Goal: Book appointment/travel/reservation

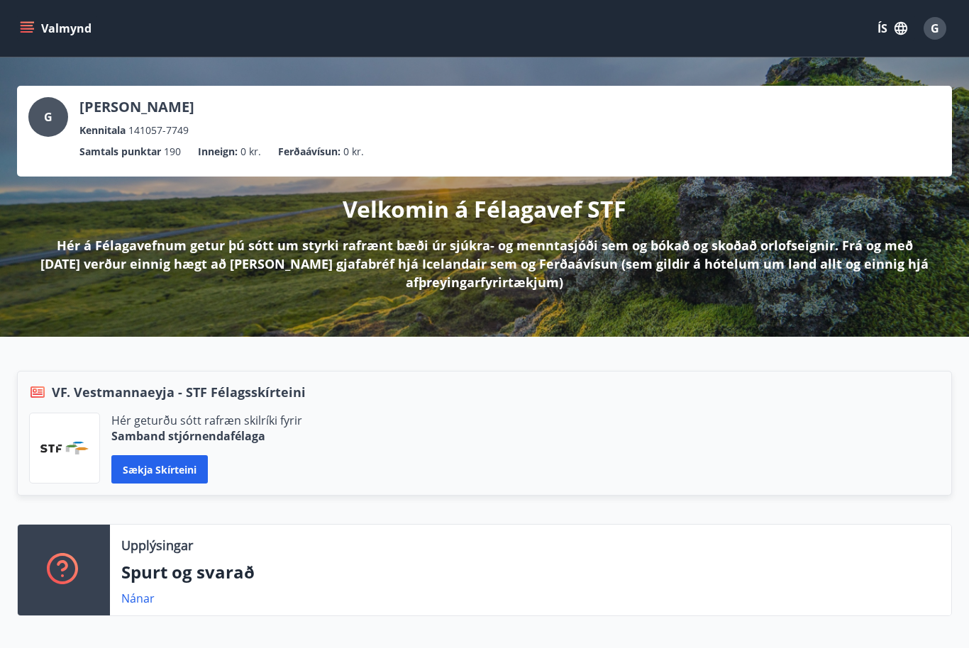
click at [31, 18] on button "Valmynd" at bounding box center [57, 29] width 80 height 26
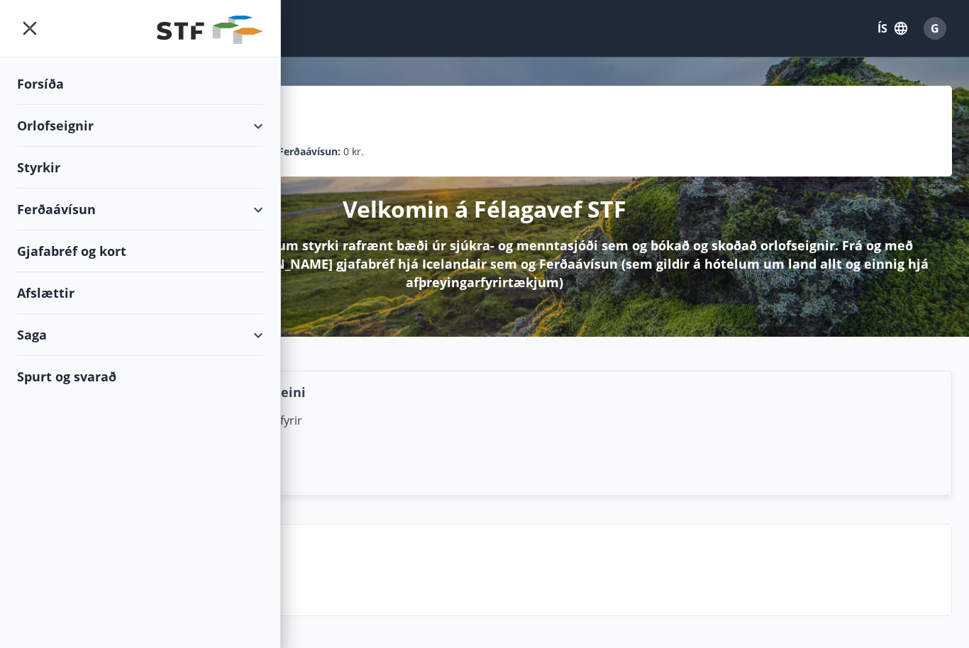
click at [57, 126] on div "Orlofseignir" at bounding box center [140, 126] width 246 height 42
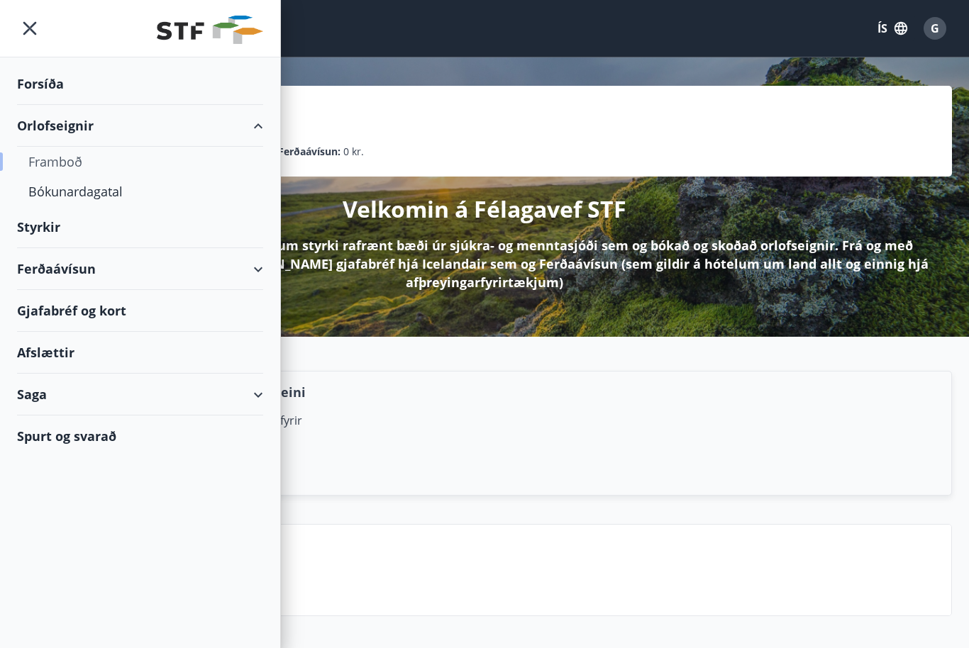
click at [69, 165] on div "Framboð" at bounding box center [139, 162] width 223 height 30
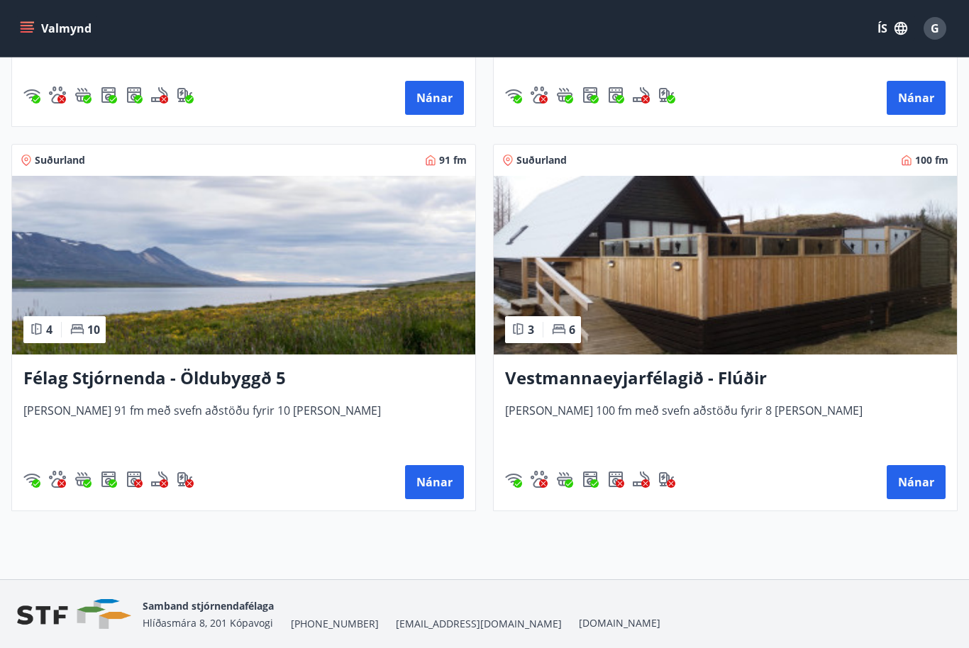
scroll to position [5166, 0]
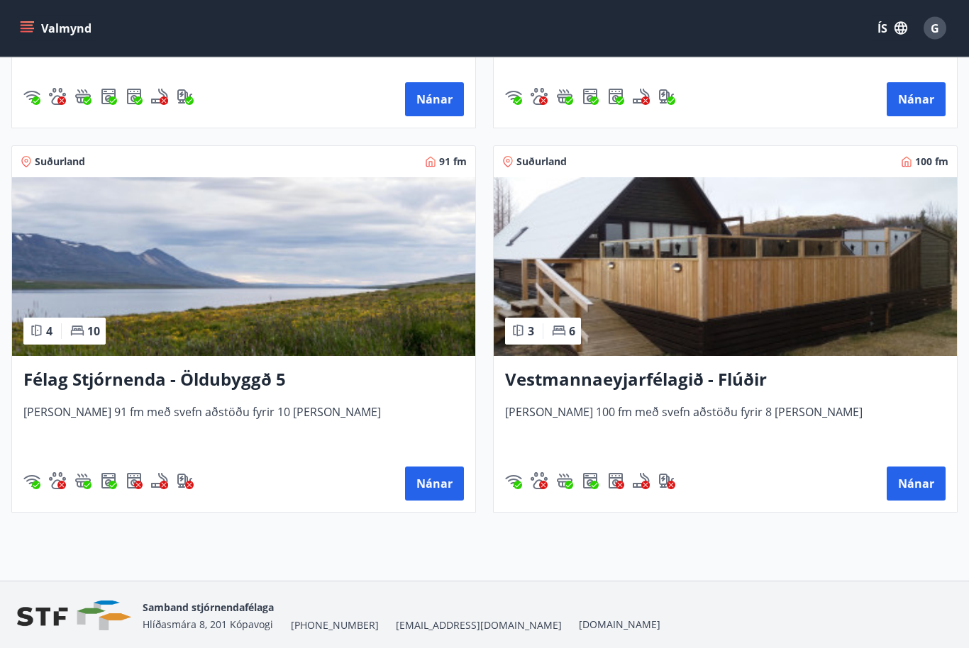
click at [684, 381] on h3 "Vestmannaeyjarfélagið - Flúðir" at bounding box center [725, 381] width 441 height 26
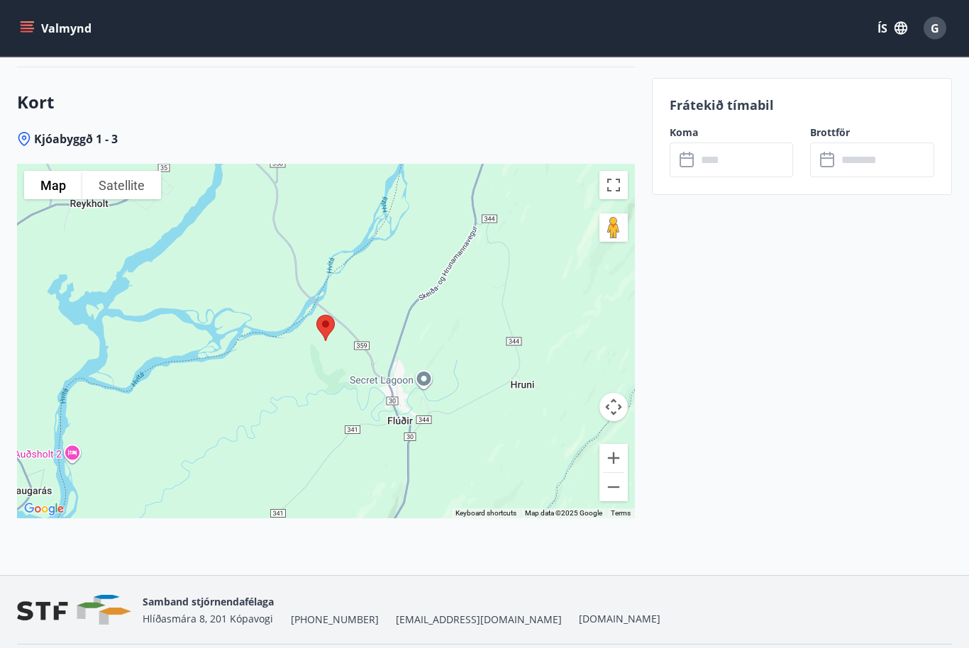
scroll to position [2134, 0]
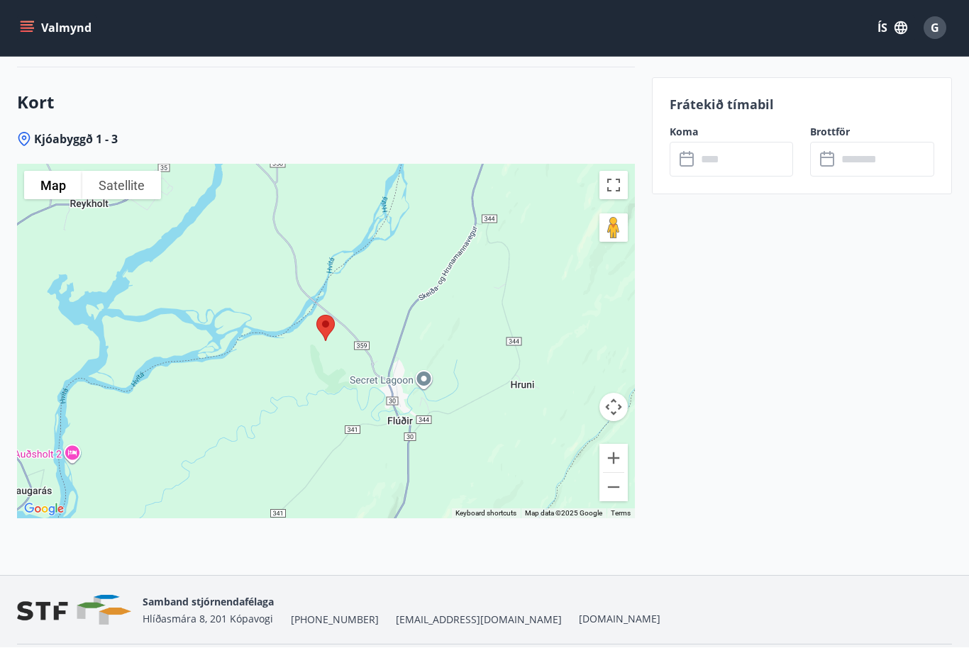
click at [724, 160] on input "text" at bounding box center [745, 160] width 97 height 35
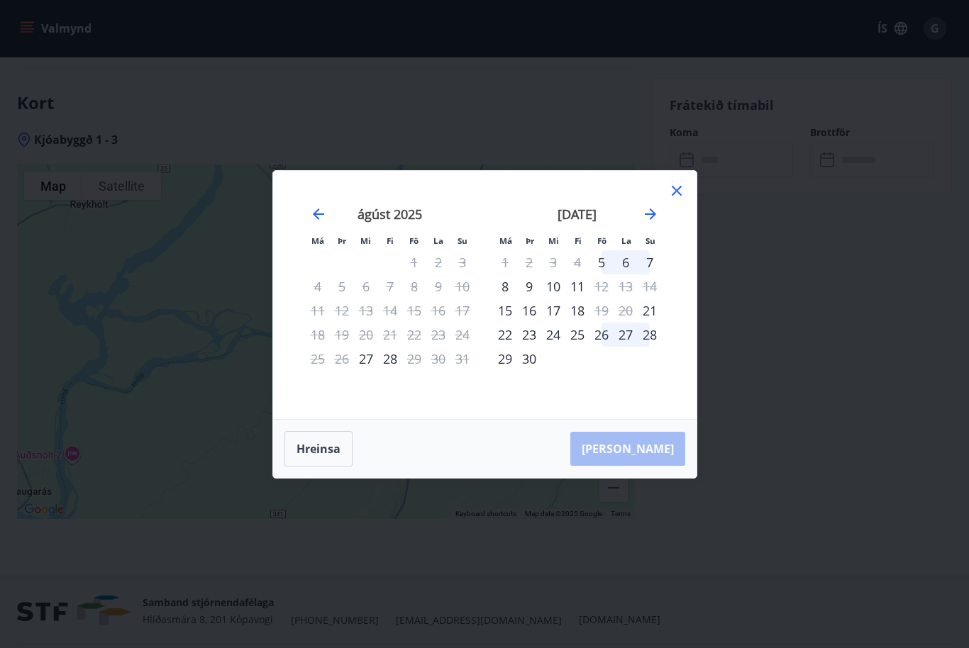
click at [565, 347] on div "24" at bounding box center [553, 335] width 24 height 24
click at [655, 223] on icon "Move forward to switch to the next month." at bounding box center [650, 214] width 17 height 17
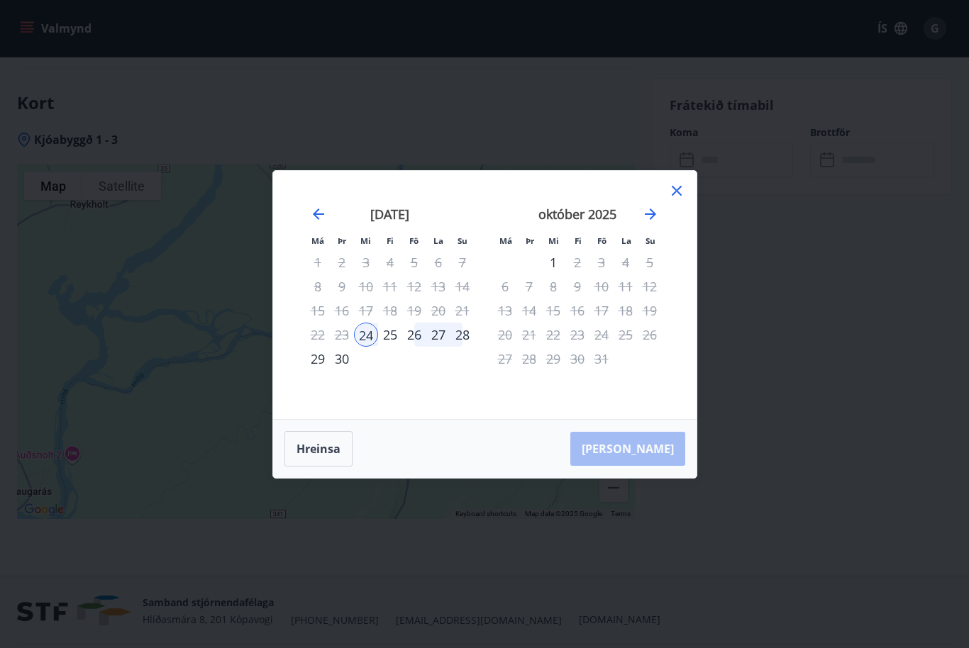
click at [561, 275] on div "1" at bounding box center [553, 262] width 24 height 24
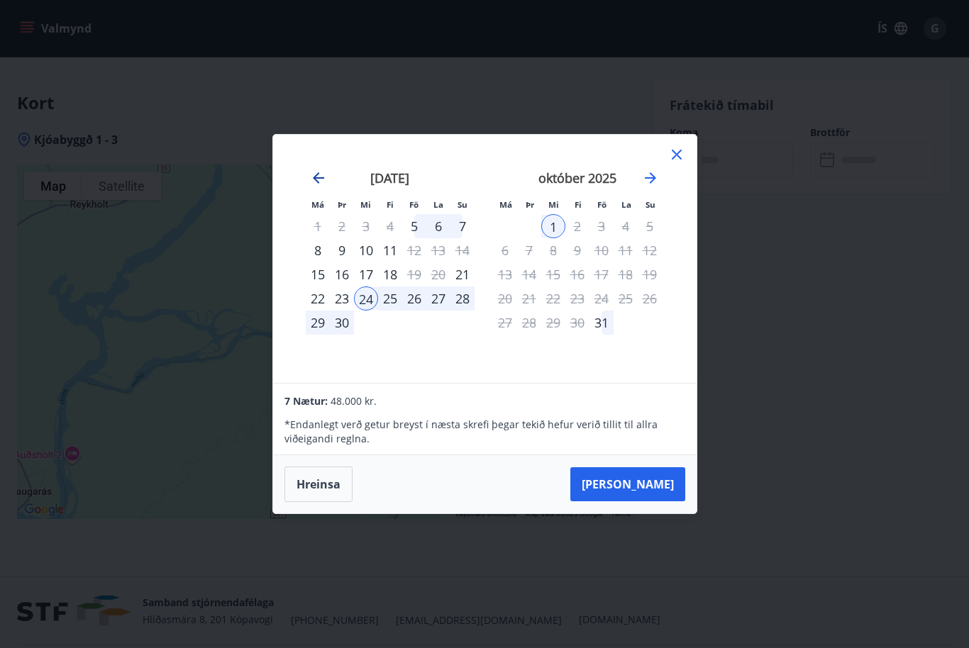
click at [319, 187] on icon "Move backward to switch to the previous month." at bounding box center [318, 178] width 17 height 17
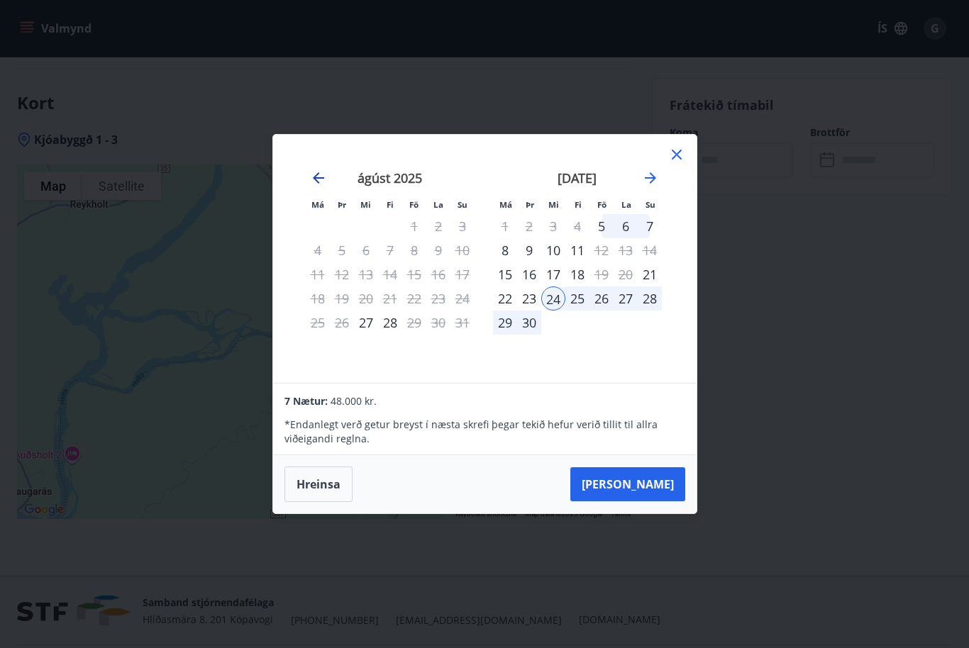
click at [322, 187] on icon "Move backward to switch to the previous month." at bounding box center [318, 178] width 17 height 17
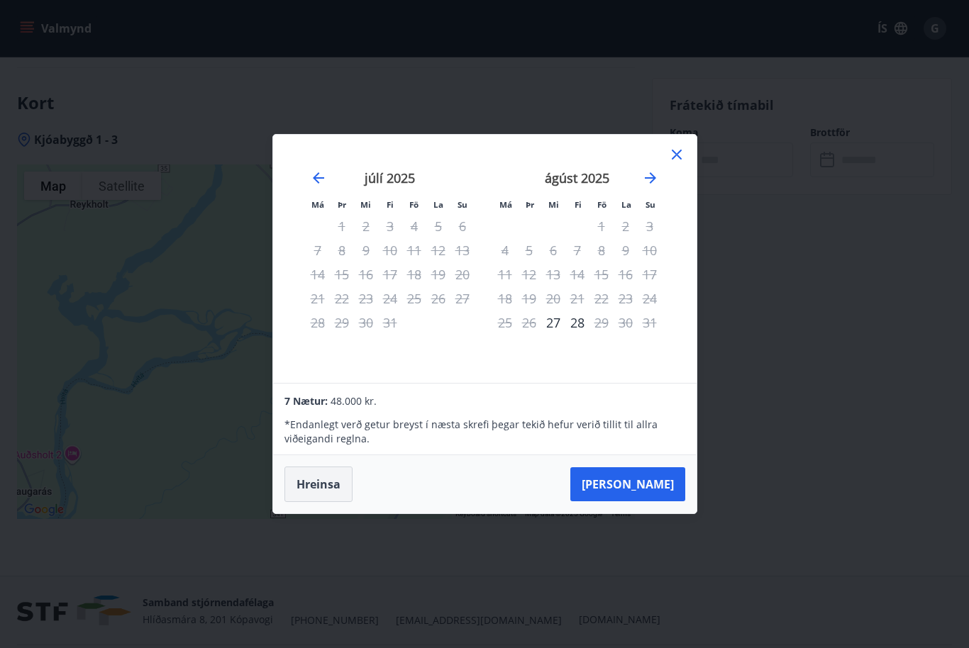
click at [336, 502] on button "Hreinsa" at bounding box center [318, 484] width 68 height 35
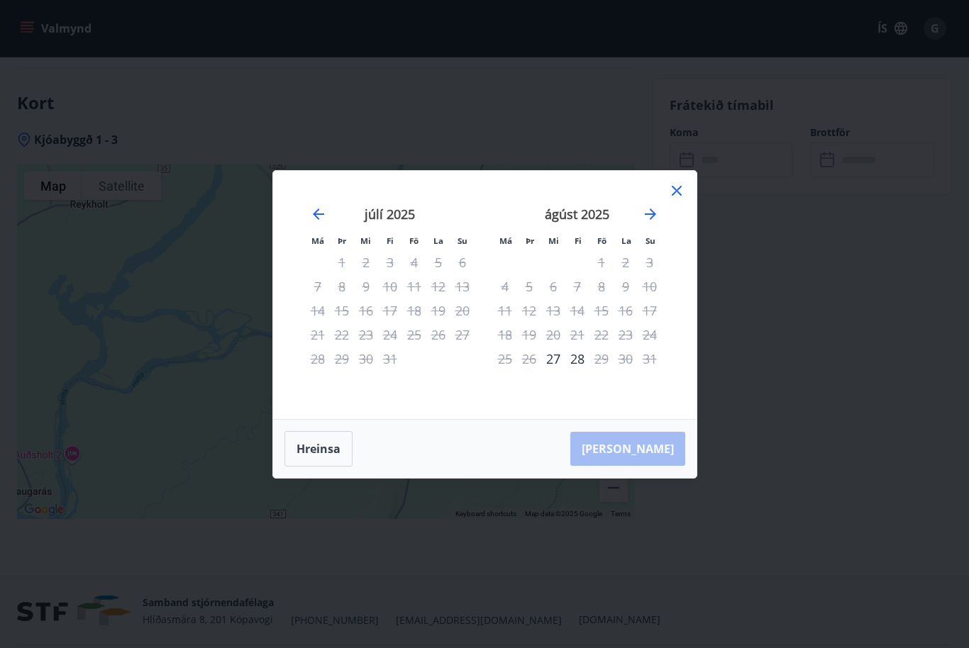
click at [11, 438] on div "Má Þr Mi Fi Fö La Su Má Þr Mi Fi Fö La Su [DATE] 1 2 3 4 5 6 7 8 9 10 11 12 13 …" at bounding box center [484, 324] width 969 height 648
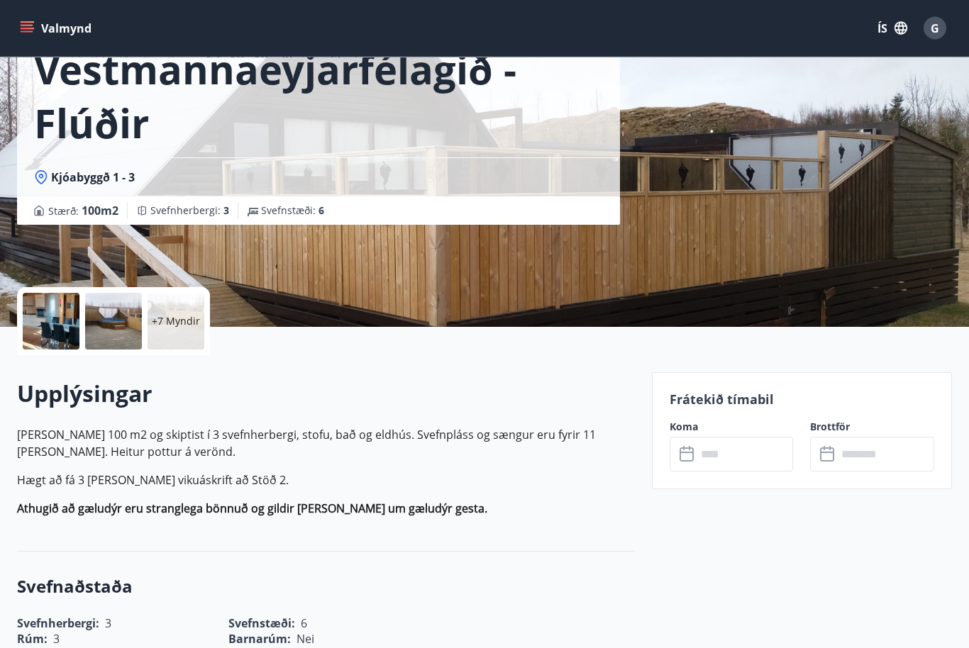
scroll to position [0, 0]
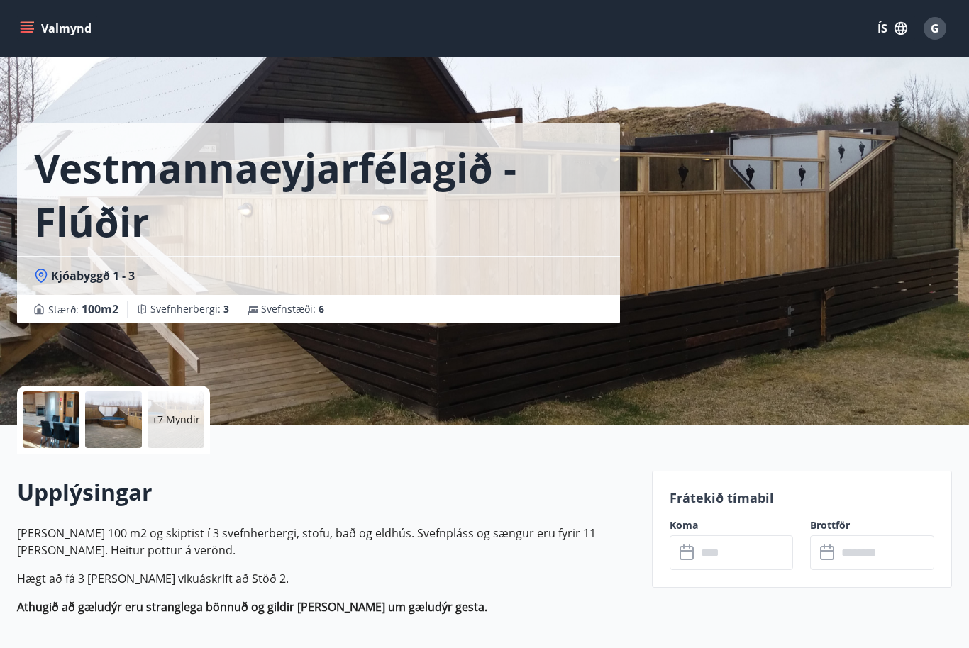
click at [932, 35] on span "G" at bounding box center [935, 29] width 9 height 16
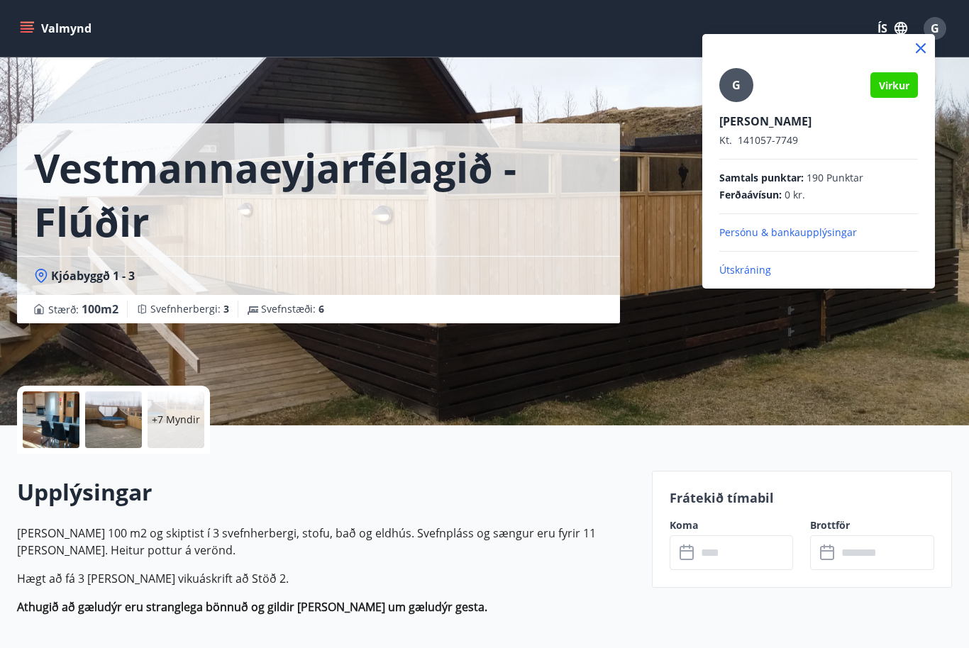
click at [815, 346] on div at bounding box center [484, 324] width 969 height 648
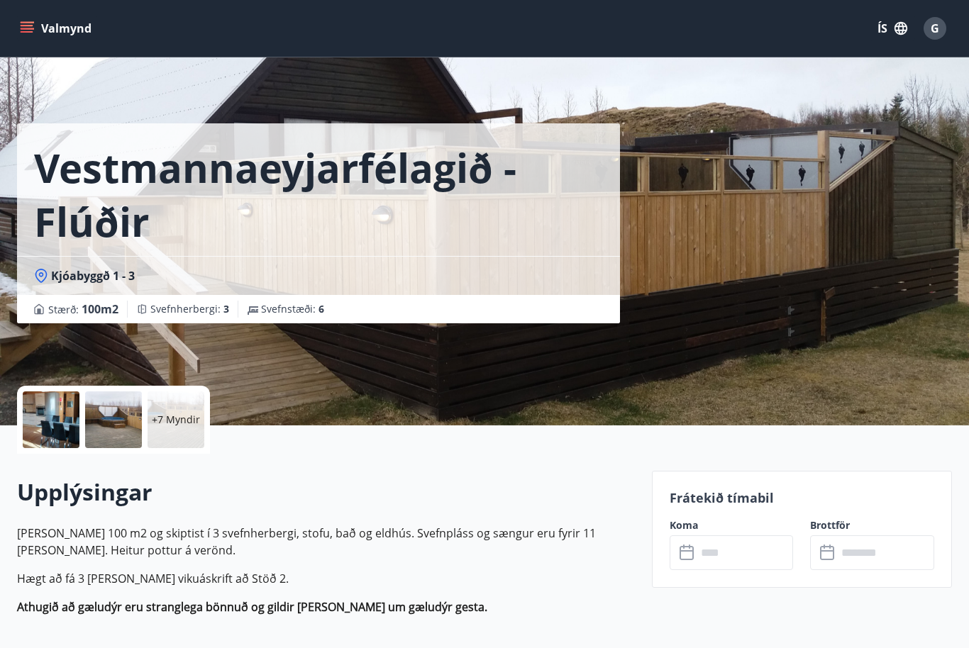
click at [37, 39] on button "Valmynd" at bounding box center [57, 29] width 80 height 26
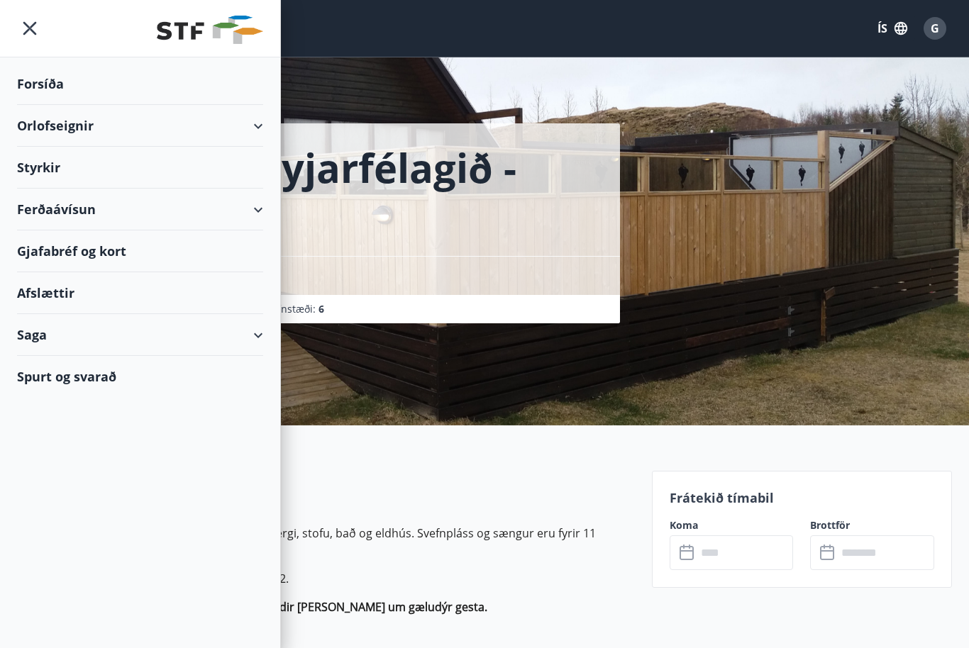
click at [50, 87] on div "Forsíða" at bounding box center [140, 84] width 246 height 42
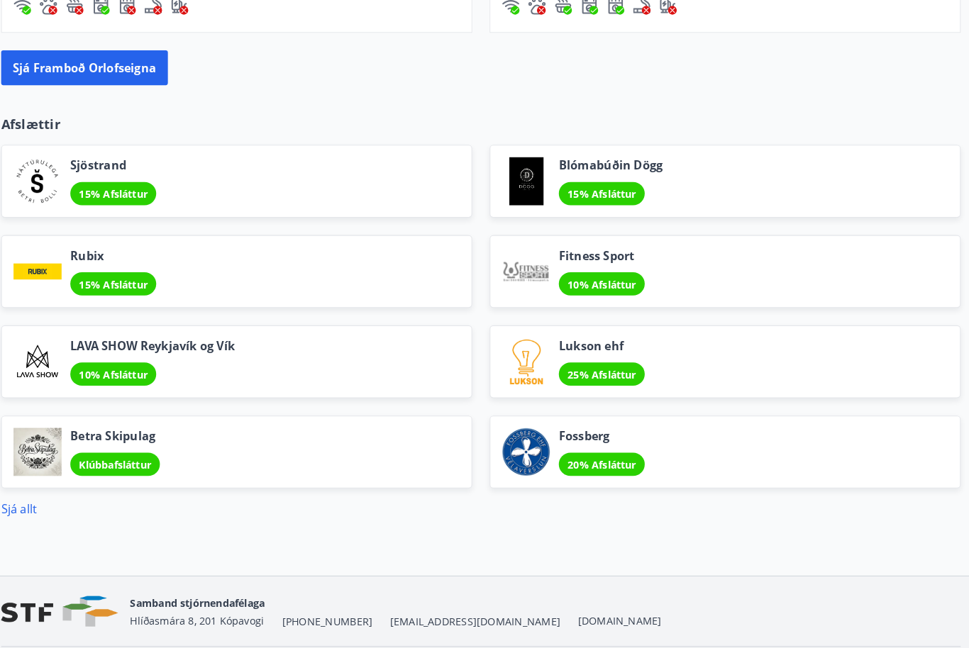
scroll to position [1625, 0]
